Goal: Information Seeking & Learning: Learn about a topic

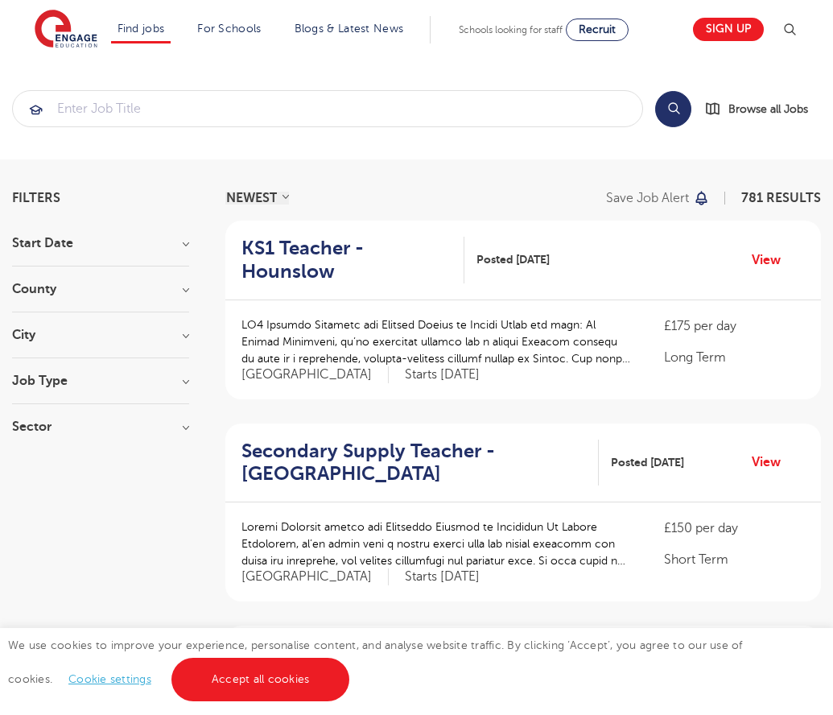
scroll to position [1579, 0]
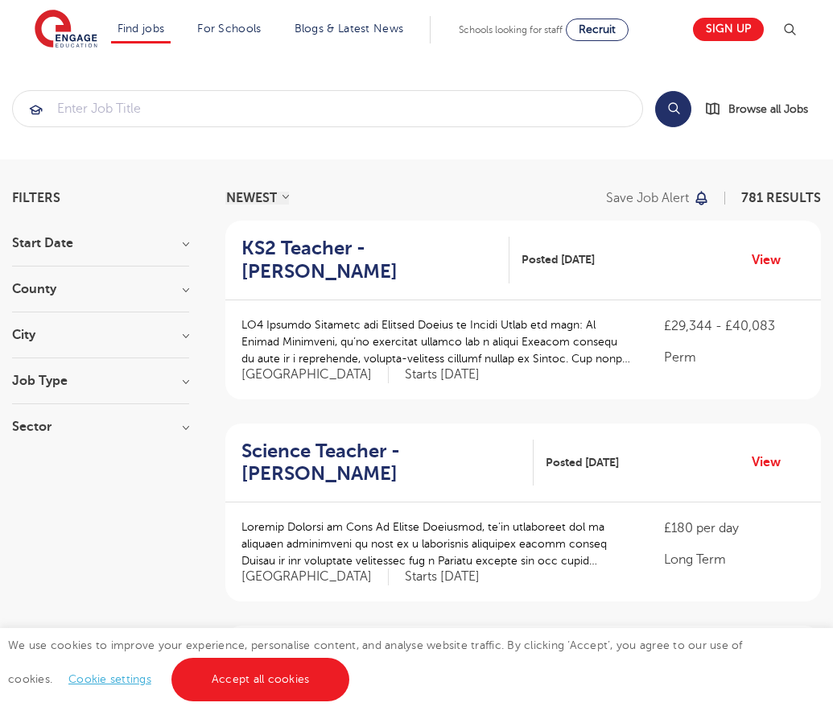
scroll to position [1556, 0]
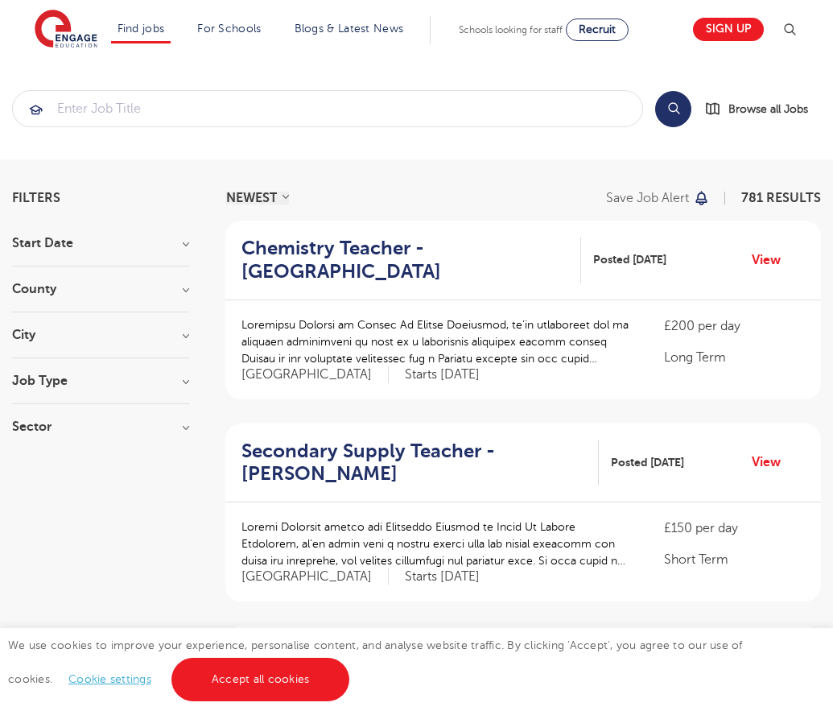
scroll to position [1579, 0]
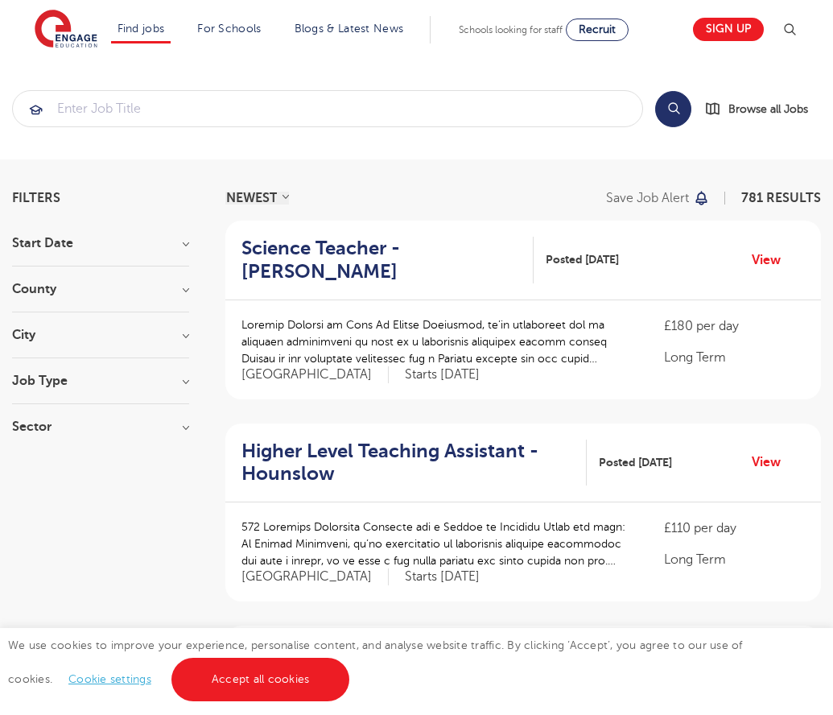
scroll to position [1579, 0]
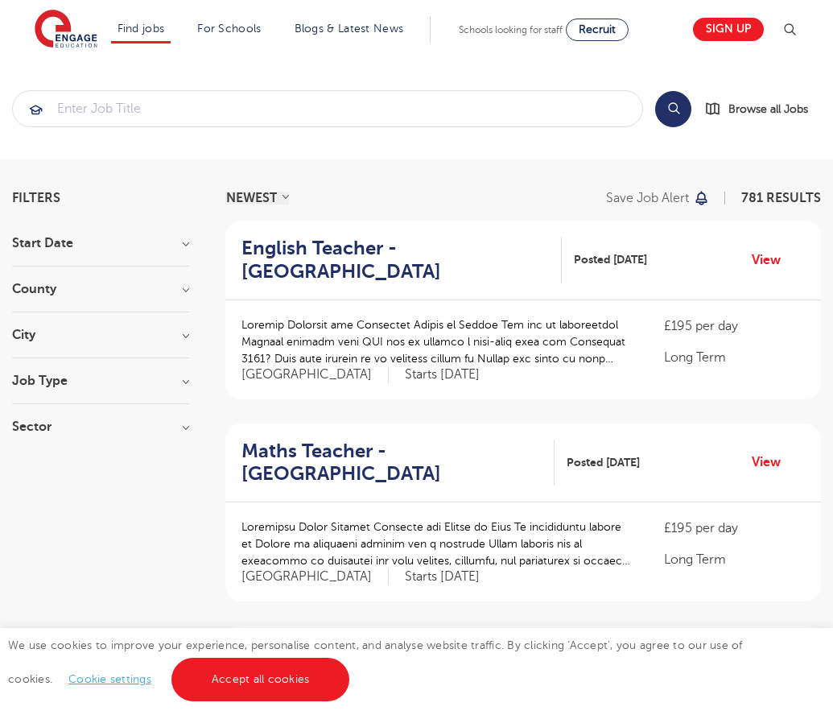
scroll to position [1610, 0]
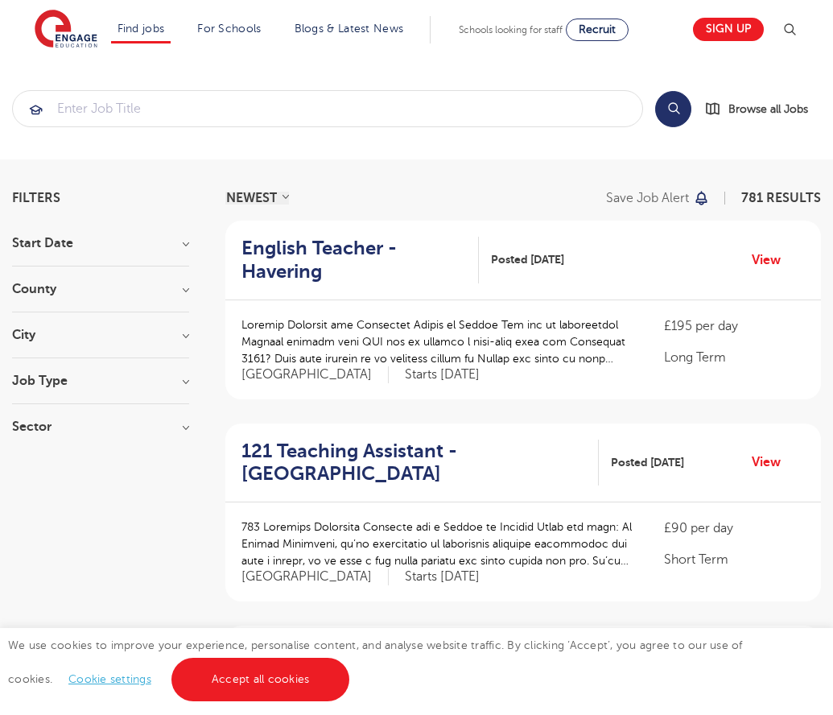
scroll to position [1579, 0]
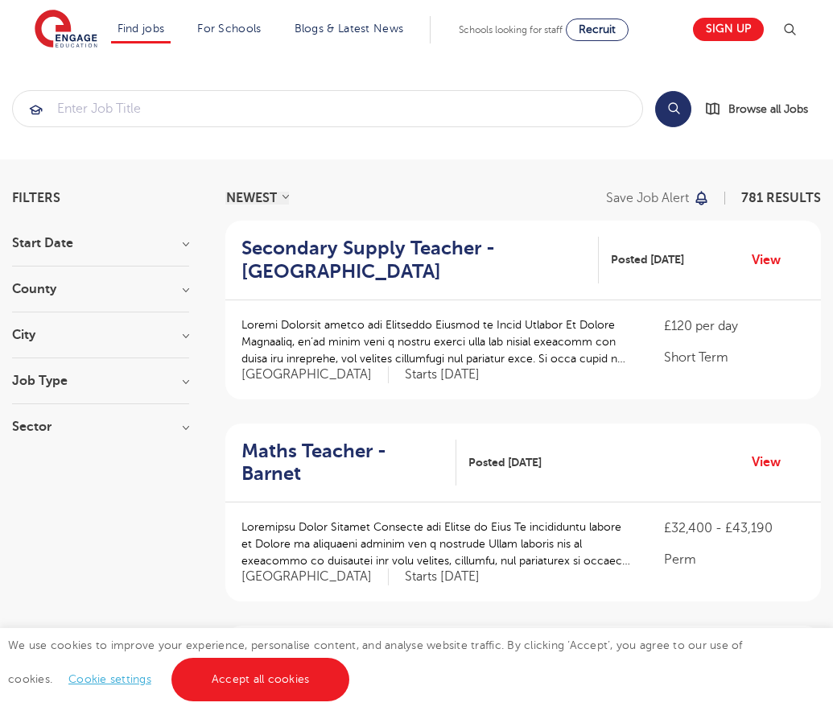
scroll to position [1602, 0]
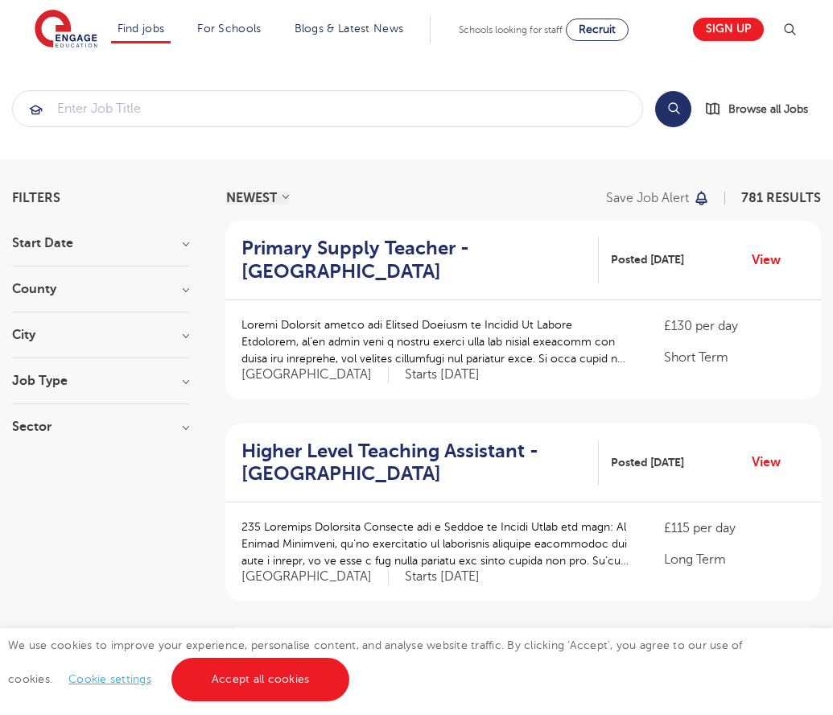
scroll to position [1579, 0]
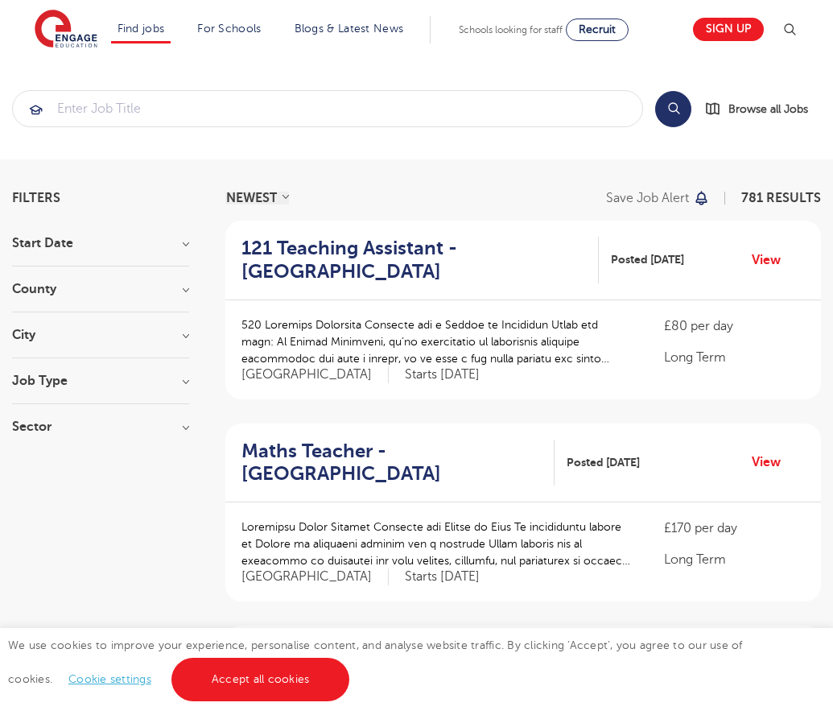
scroll to position [1579, 0]
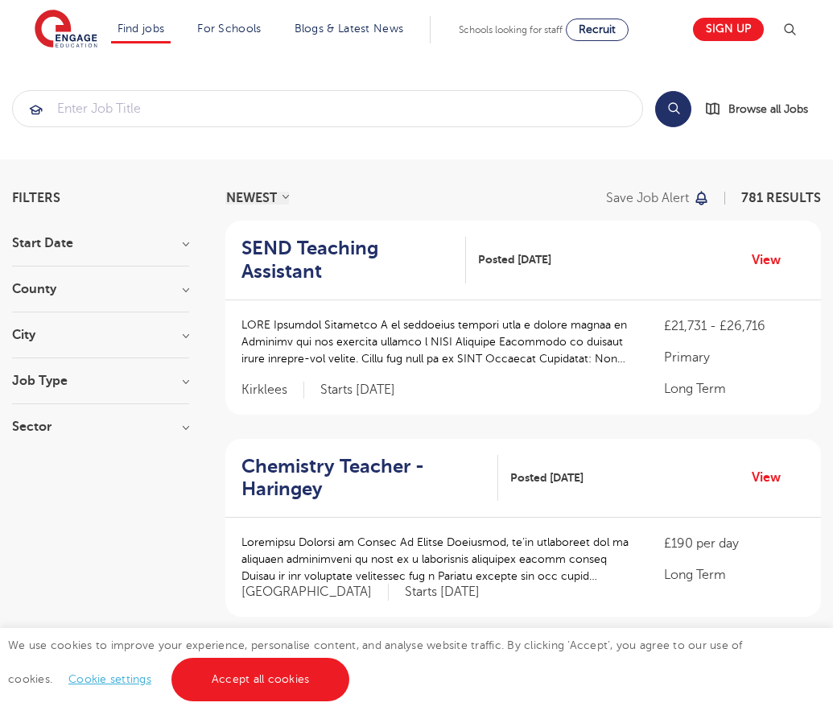
scroll to position [1571, 0]
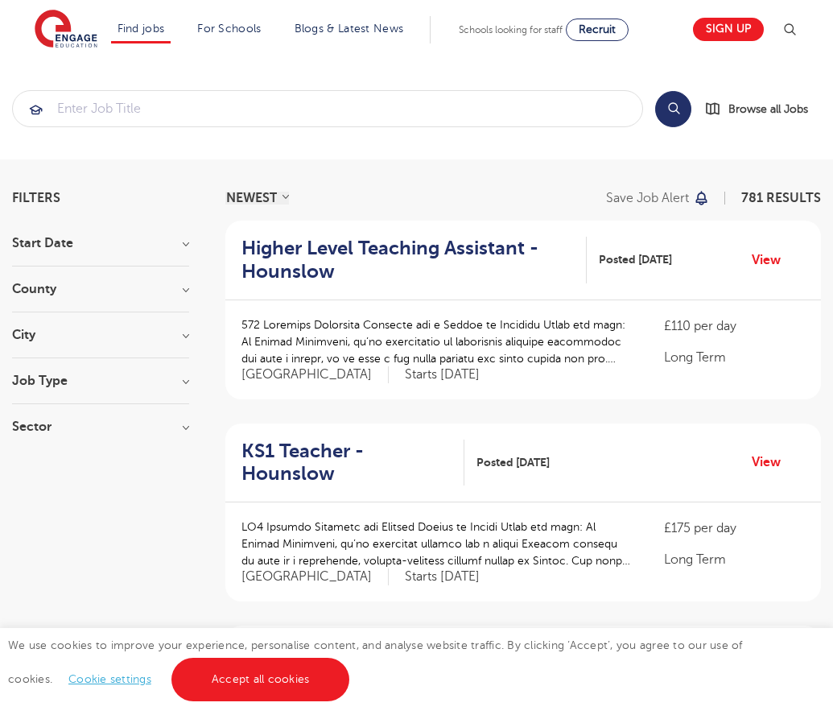
scroll to position [1579, 0]
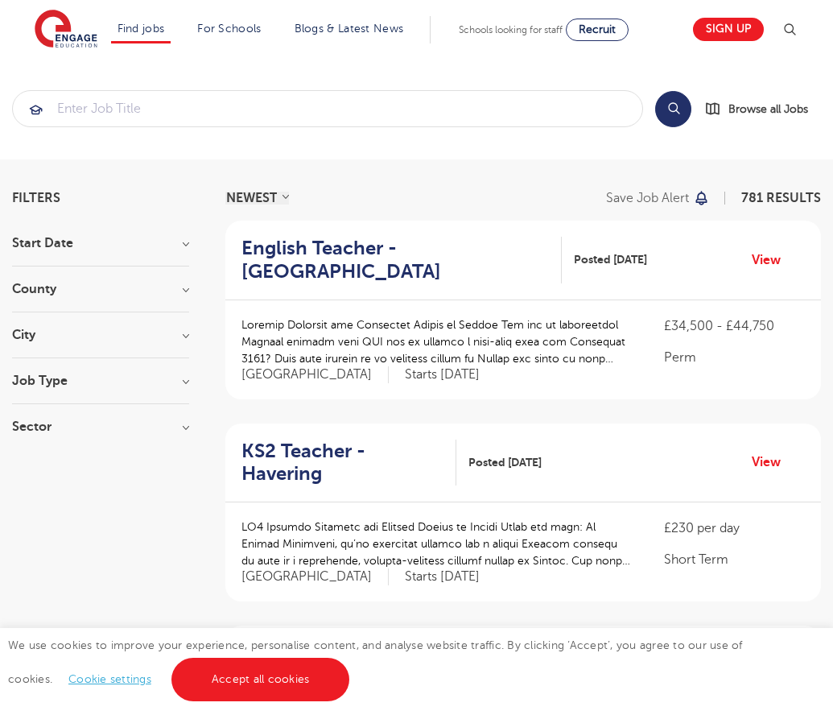
scroll to position [1579, 0]
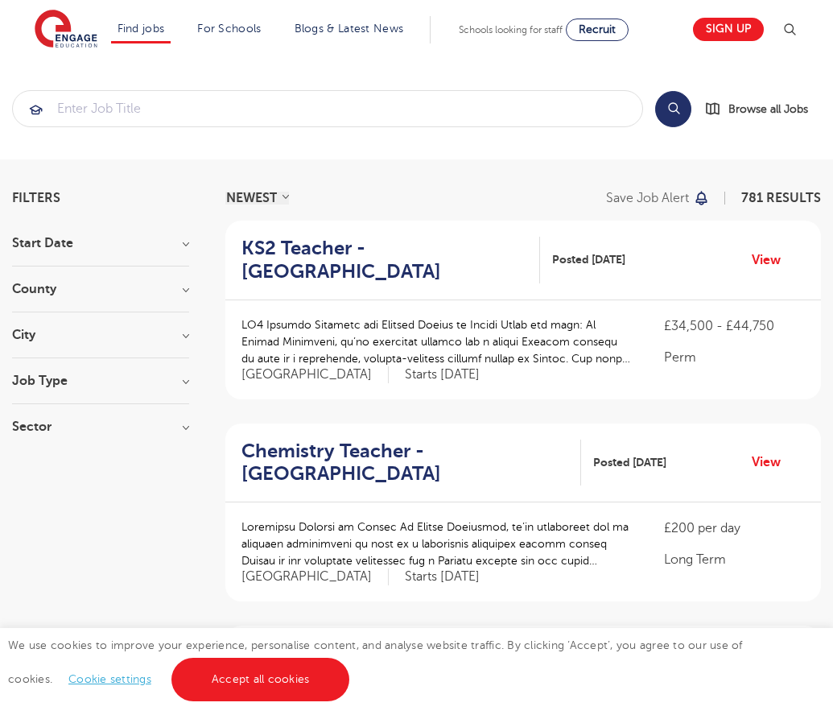
scroll to position [1579, 0]
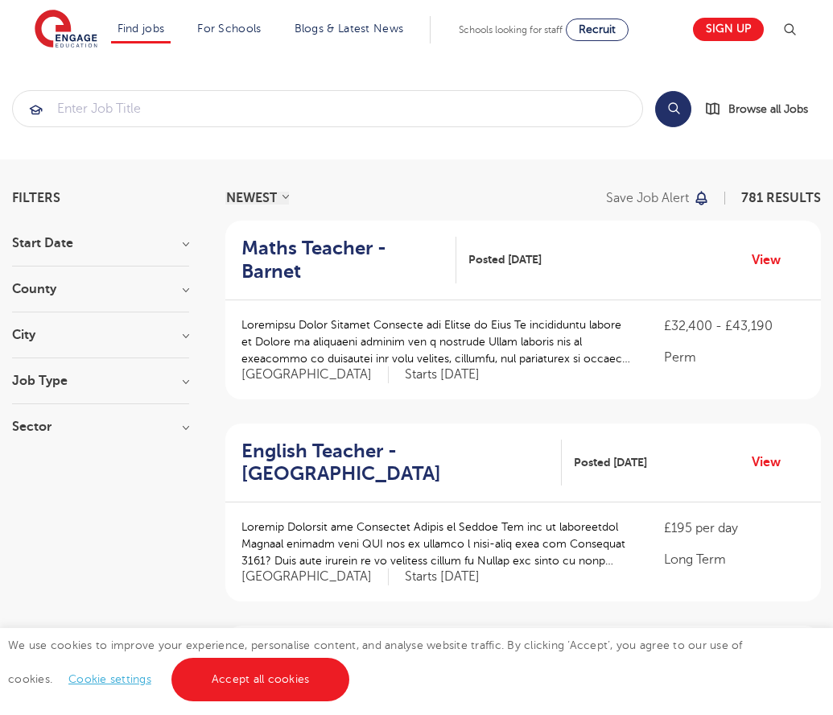
scroll to position [1655, 0]
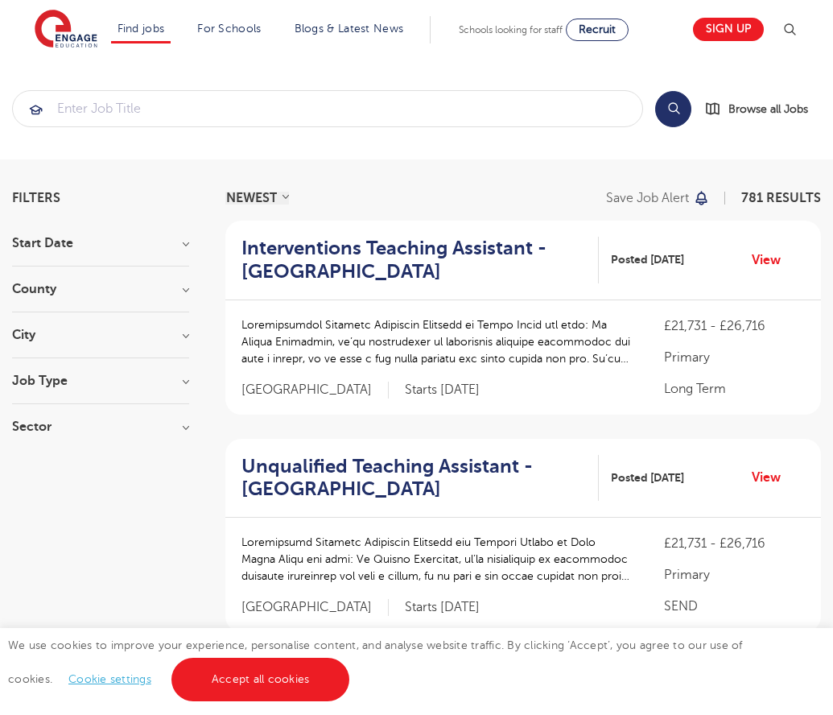
scroll to position [1624, 0]
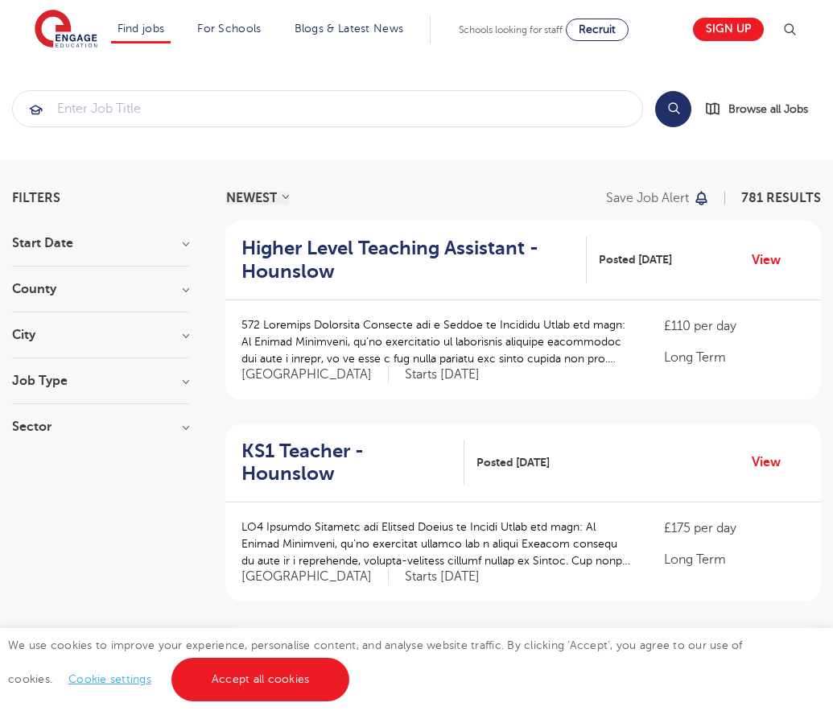
scroll to position [1579, 0]
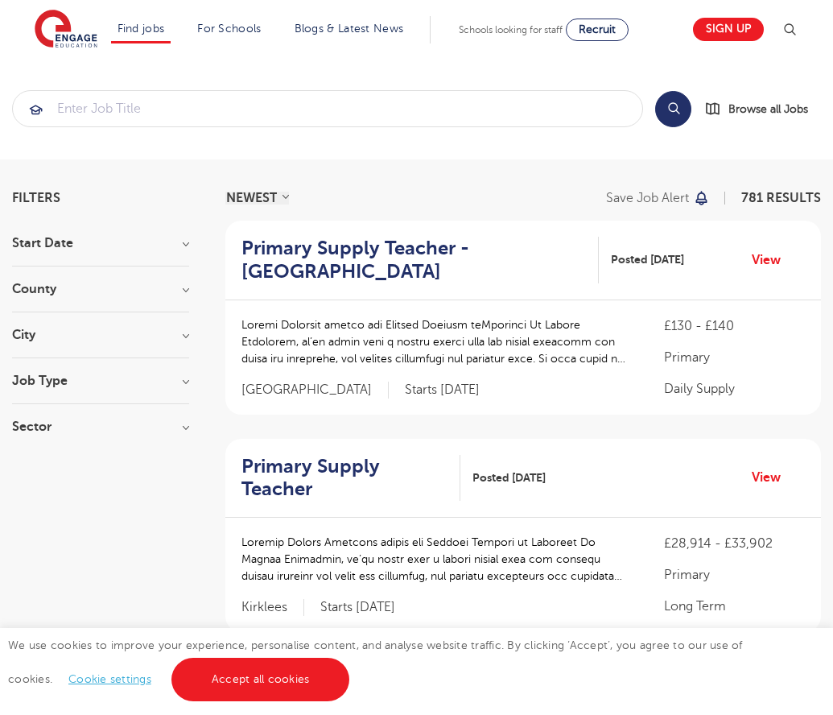
scroll to position [1655, 0]
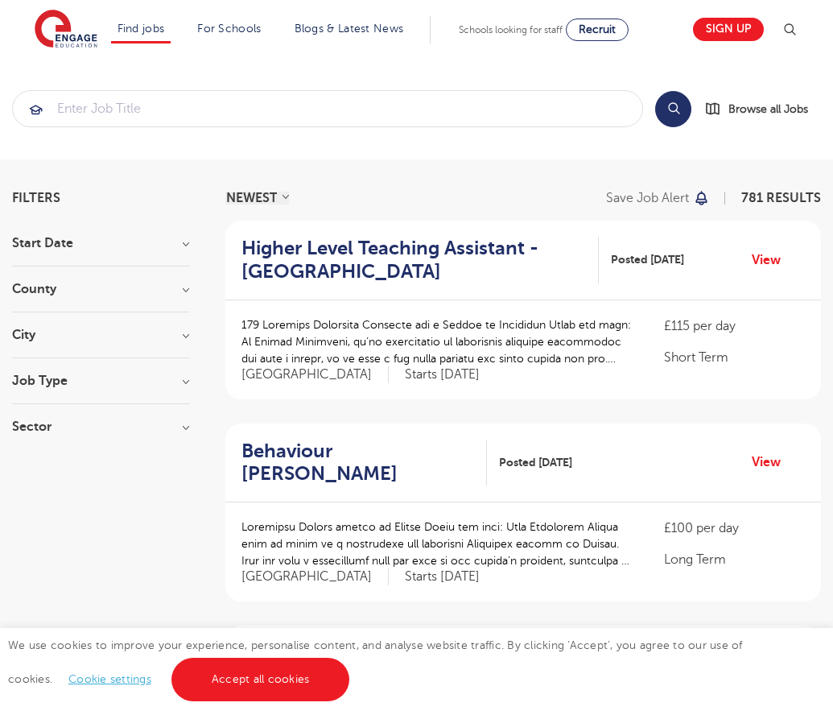
scroll to position [1556, 0]
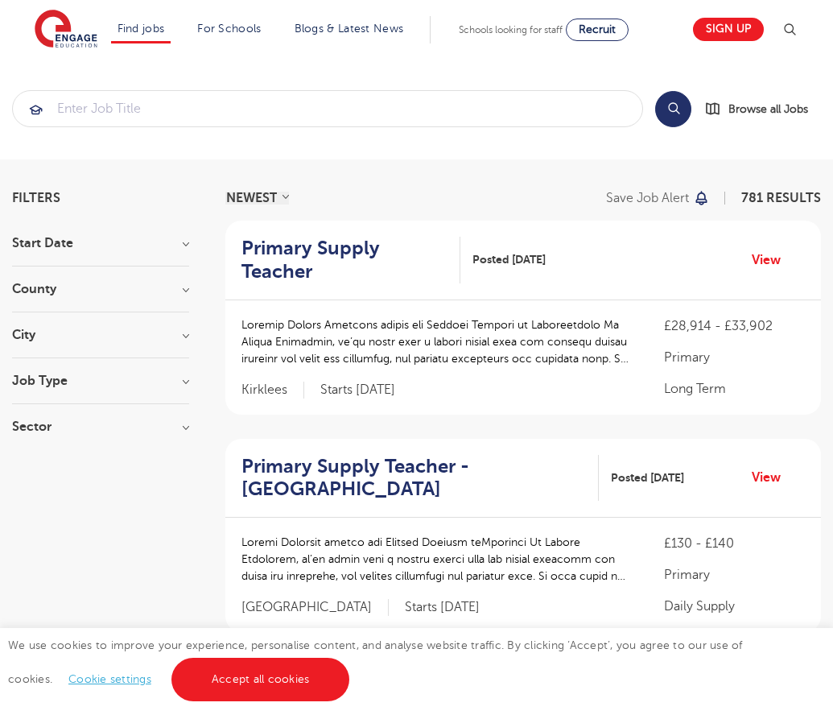
scroll to position [1609, 0]
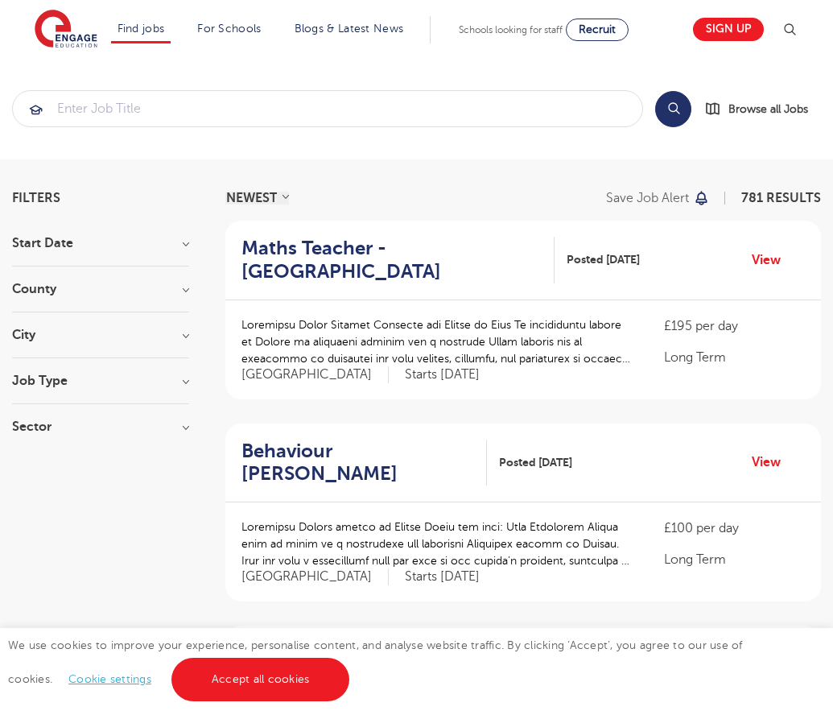
scroll to position [1579, 0]
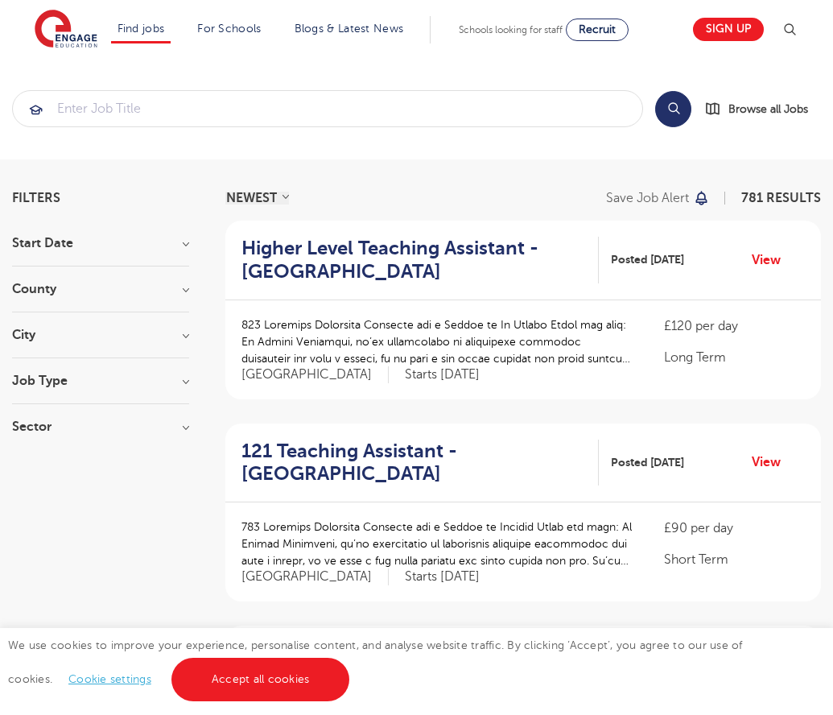
scroll to position [1579, 0]
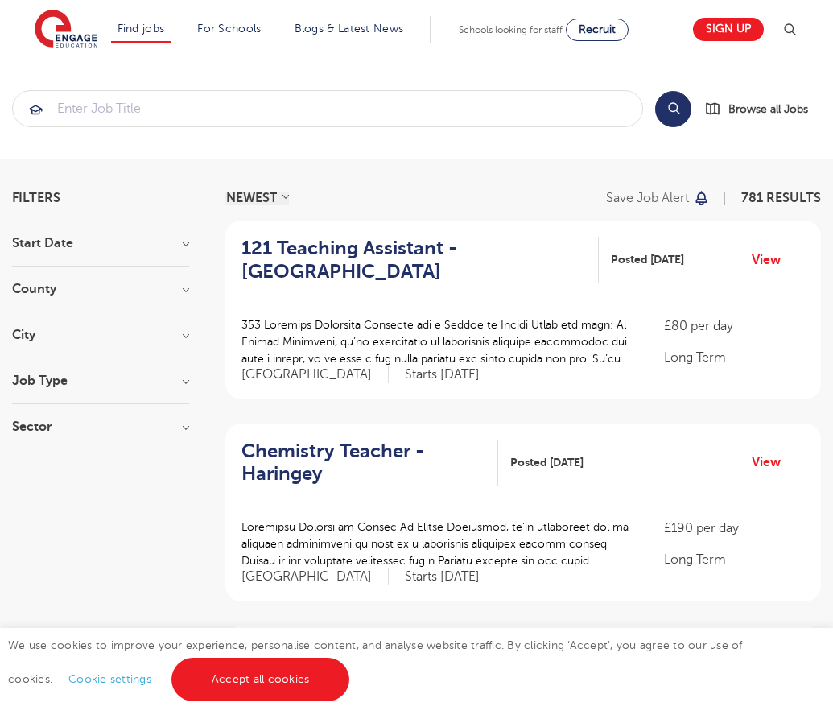
scroll to position [1556, 0]
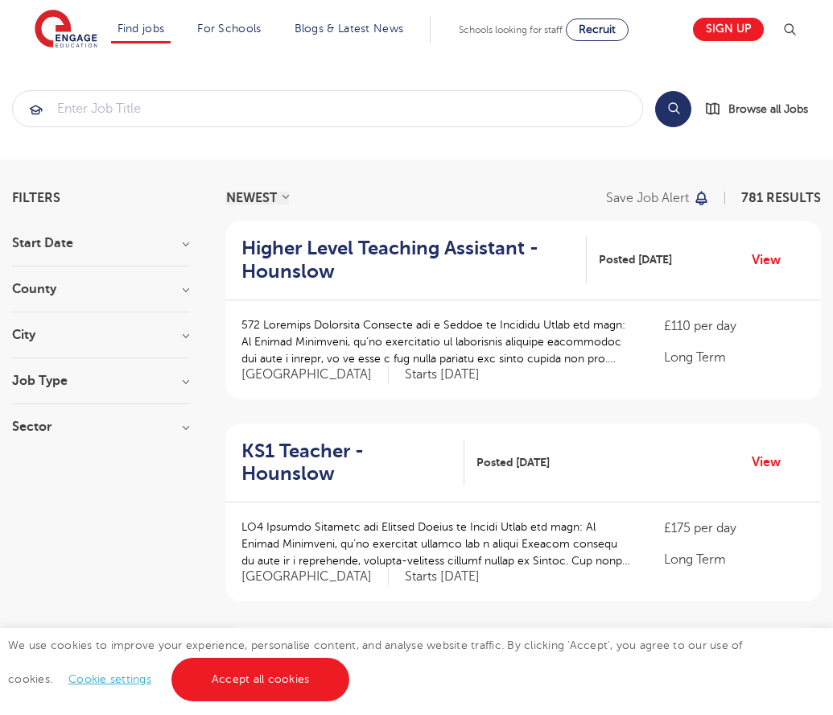
scroll to position [1587, 0]
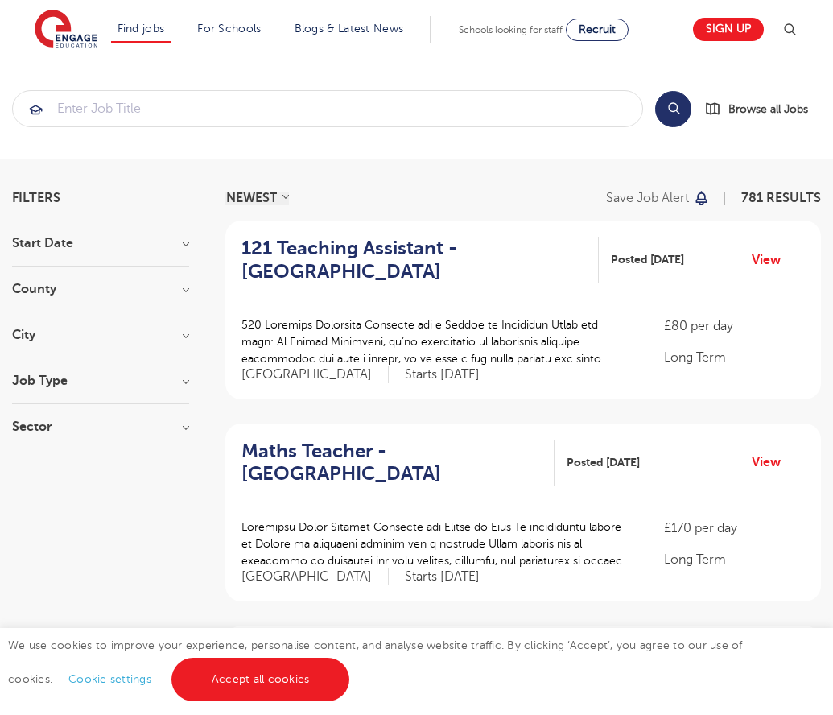
scroll to position [1579, 0]
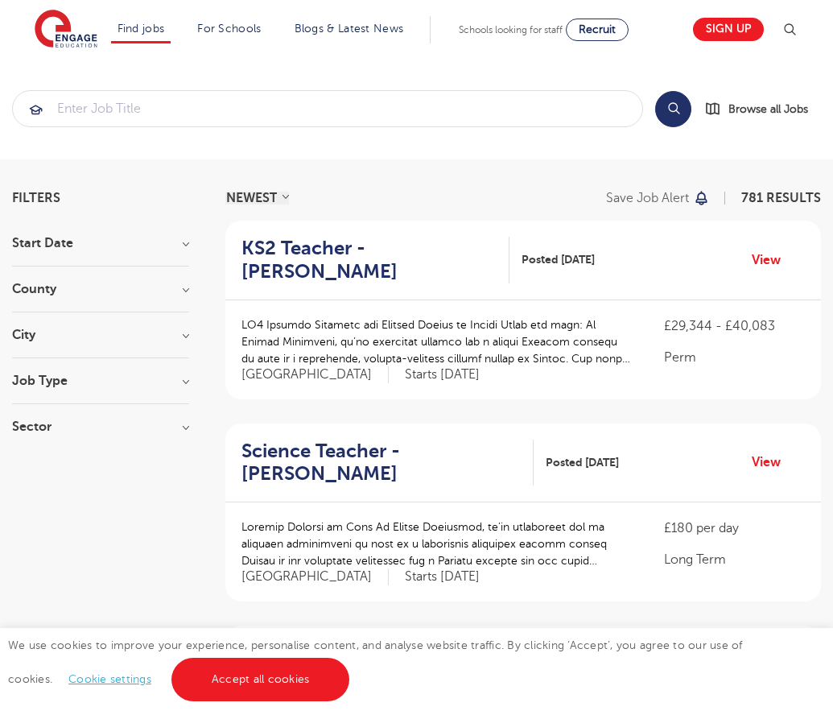
scroll to position [1556, 0]
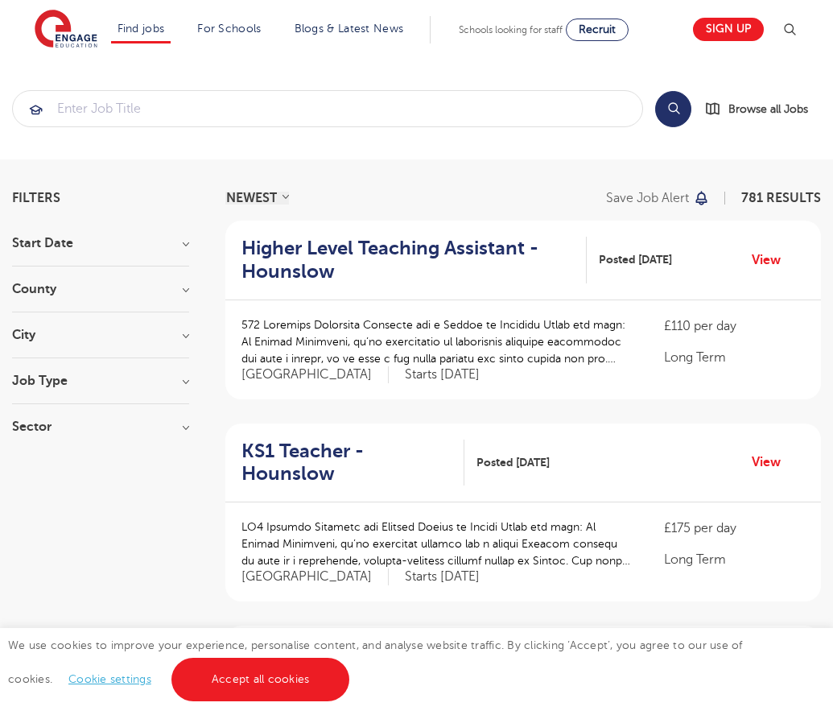
scroll to position [1609, 0]
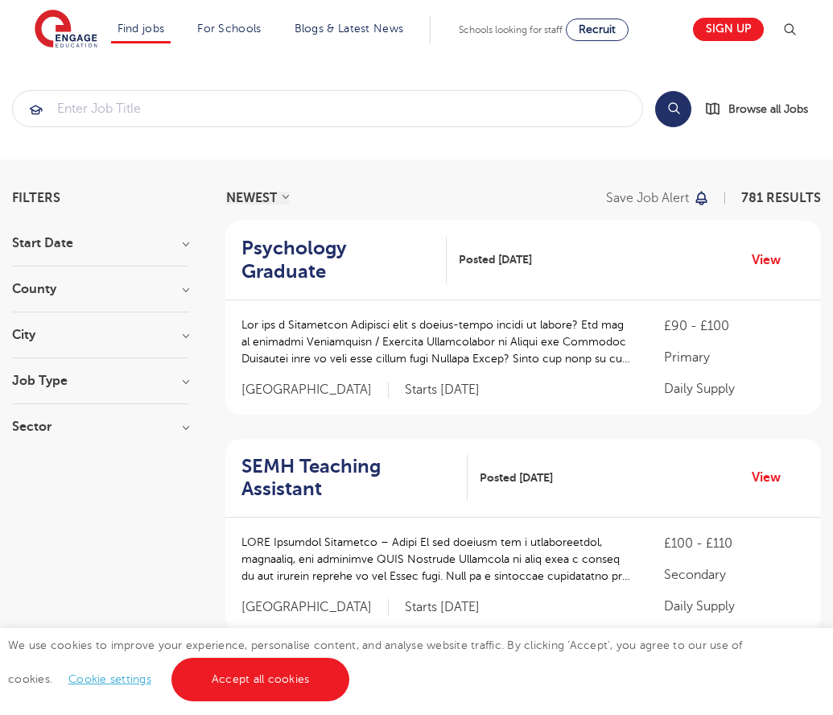
scroll to position [1587, 0]
